Goal: Navigation & Orientation: Find specific page/section

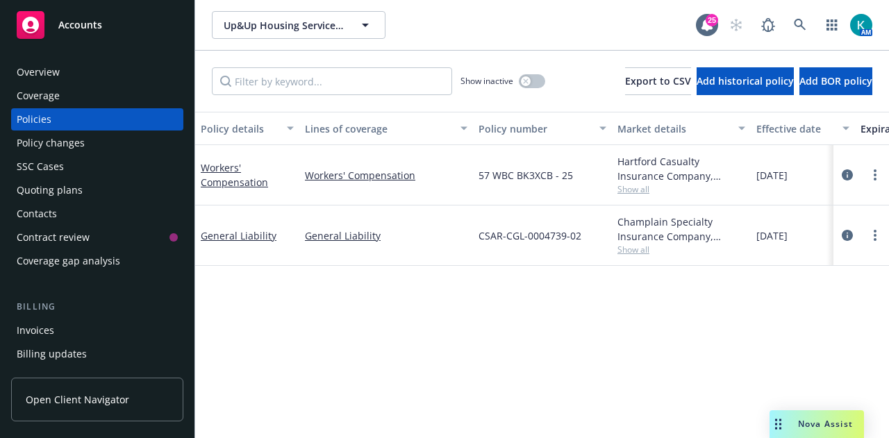
click at [96, 17] on div "Accounts" at bounding box center [97, 25] width 161 height 28
